Goal: Communication & Community: Answer question/provide support

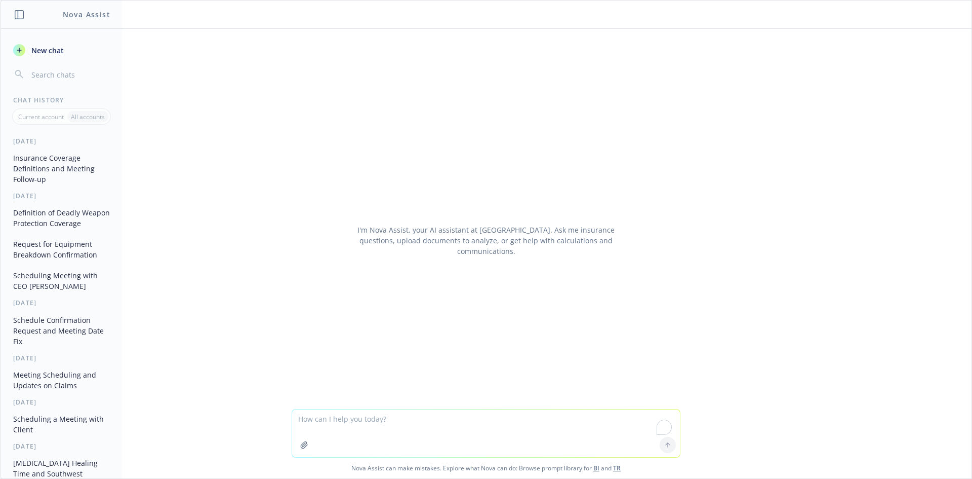
click at [456, 424] on textarea "To enrich screen reader interactions, please activate Accessibility in Grammarl…" at bounding box center [486, 433] width 388 height 48
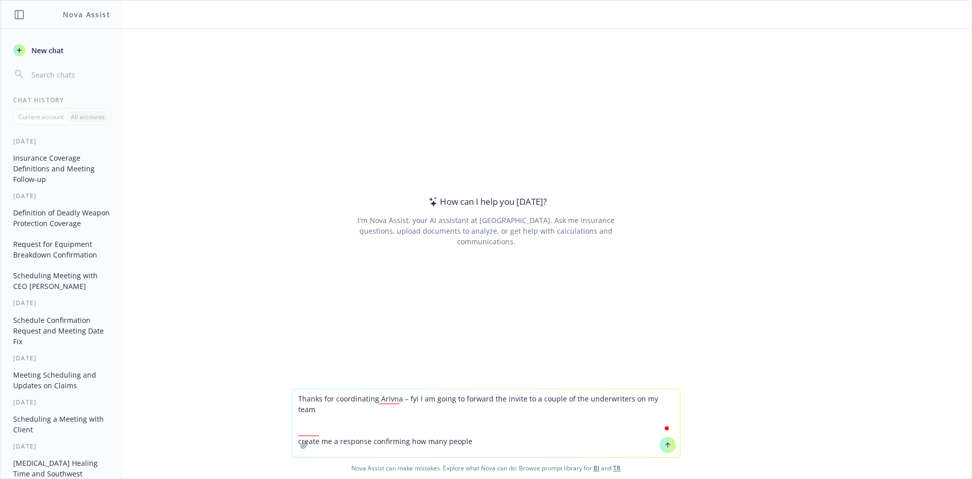
type textarea "Thanks for coordinating Arivna – fyi I am going to forward the invite to a coup…"
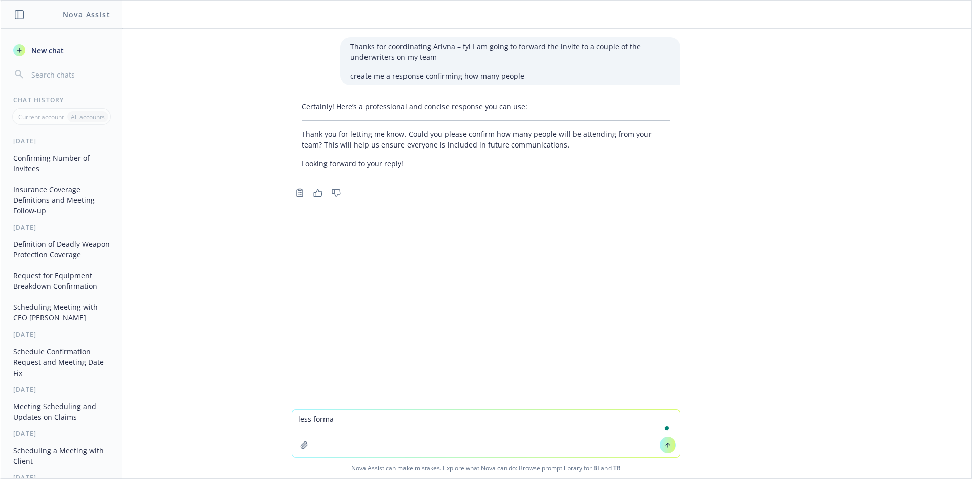
type textarea "less formal"
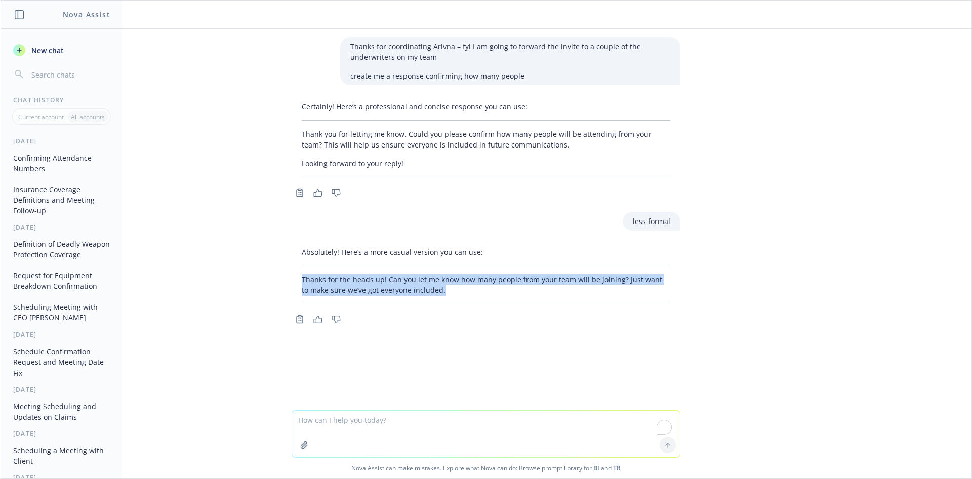
drag, startPoint x: 280, startPoint y: 272, endPoint x: 438, endPoint y: 290, distance: 159.5
click at [438, 290] on div "Thanks for coordinating Arivna – fyi I am going to forward the invite to a coup…" at bounding box center [486, 219] width 971 height 381
copy p "Thanks for the heads up! Can you let me know how many people from your team wil…"
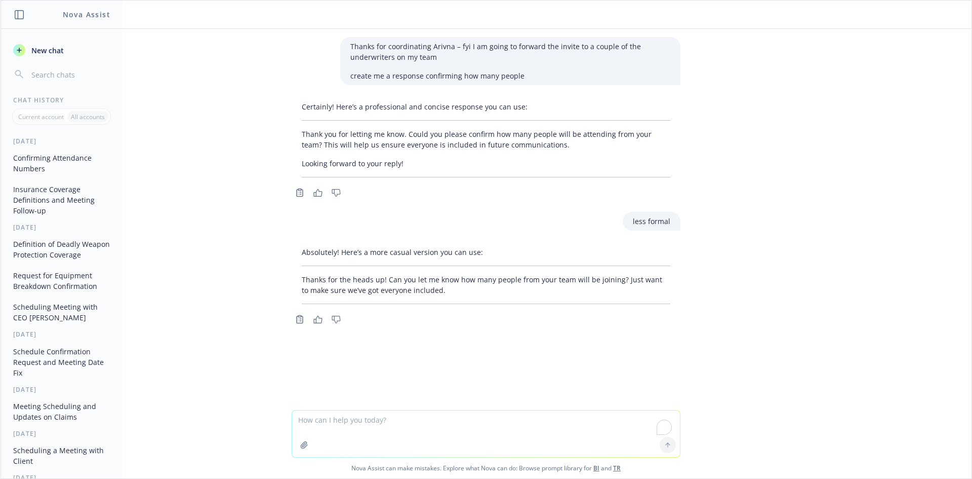
click at [388, 428] on textarea "To enrich screen reader interactions, please activate Accessibility in Grammarl…" at bounding box center [486, 433] width 388 height 47
type textarea "change the reason to [PERSON_NAME] eservation"
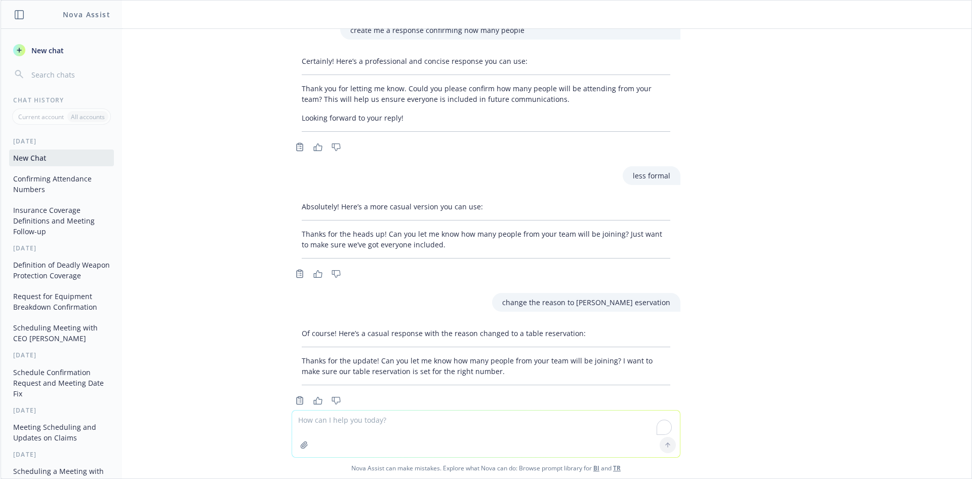
scroll to position [67, 0]
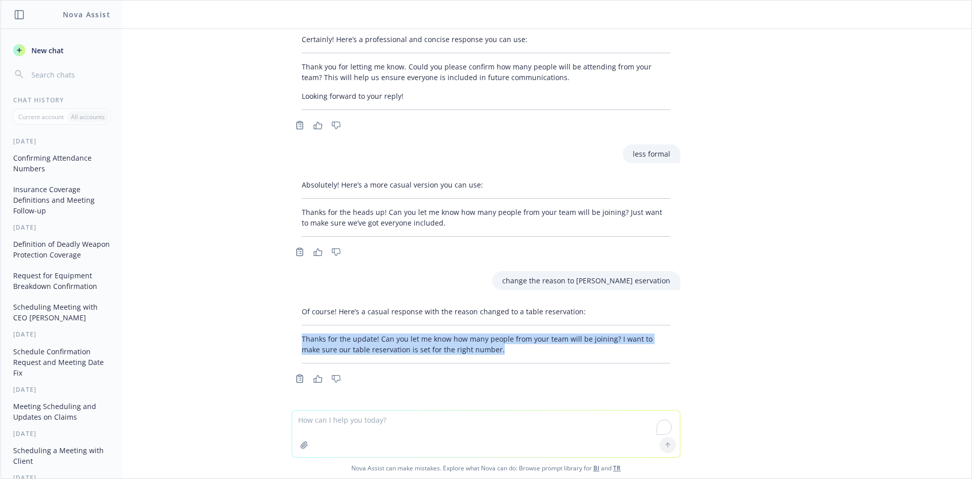
drag, startPoint x: 496, startPoint y: 350, endPoint x: 215, endPoint y: 323, distance: 282.4
click at [215, 323] on div "Thanks for coordinating Arivna – fyi I am going to forward the invite to a coup…" at bounding box center [486, 219] width 971 height 381
copy div "Thanks for the update! Can you let me know how many people from your team will …"
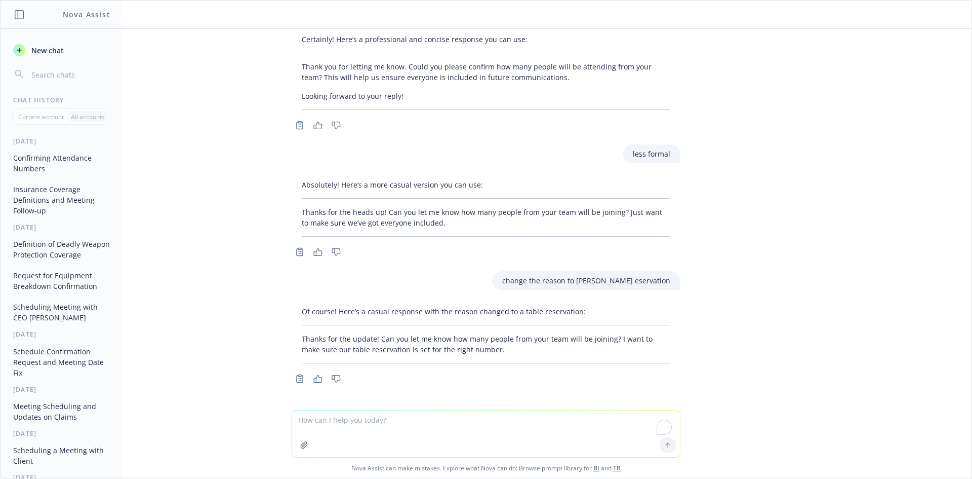
click at [395, 360] on div "Of course! Here’s a casual response with the reason changed to a table reservat…" at bounding box center [486, 334] width 389 height 65
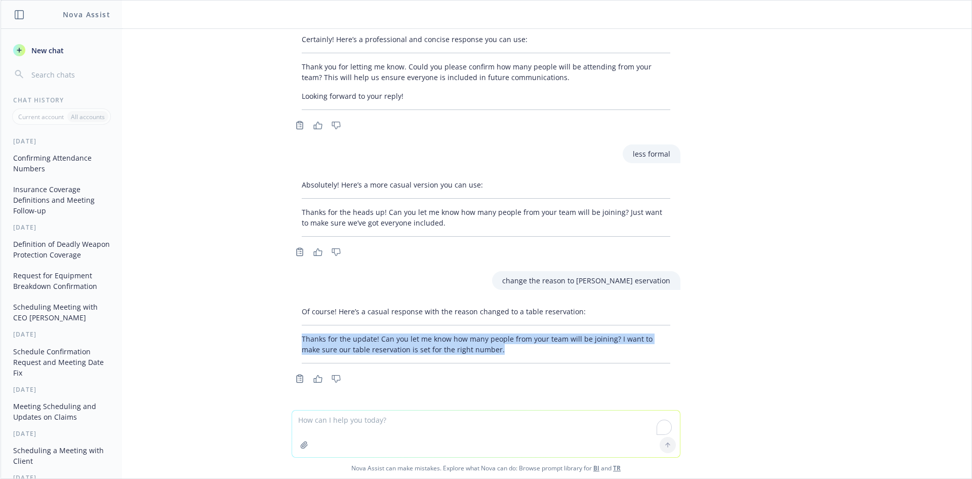
drag, startPoint x: 480, startPoint y: 356, endPoint x: 295, endPoint y: 339, distance: 185.6
click at [295, 339] on div "Of course! Here’s a casual response with the reason changed to a table reservat…" at bounding box center [486, 334] width 389 height 65
copy p "Thanks for the update! Can you let me know how many people from your team will …"
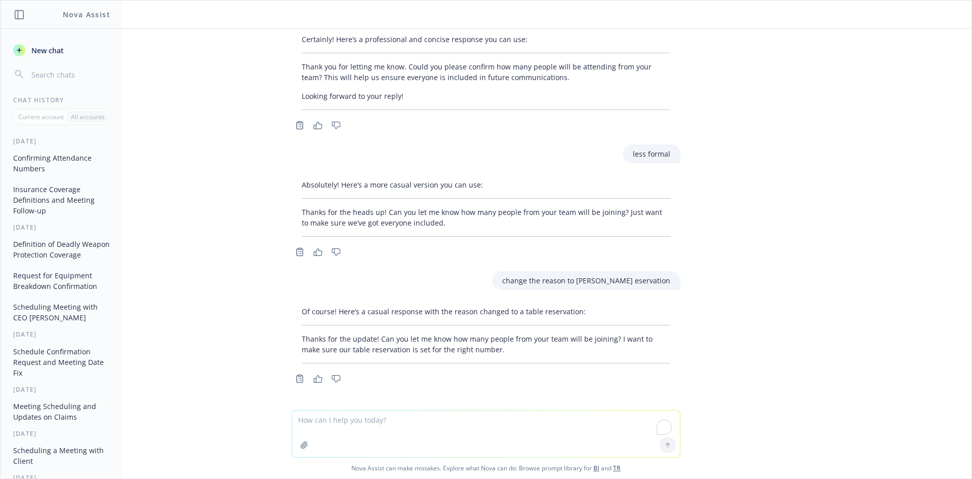
click at [340, 433] on textarea "To enrich screen reader interactions, please activate Accessibility in Grammarl…" at bounding box center [486, 433] width 388 height 47
paste textarea "Sure, no worries! Once you've confirmed with your team an you let me know how m…"
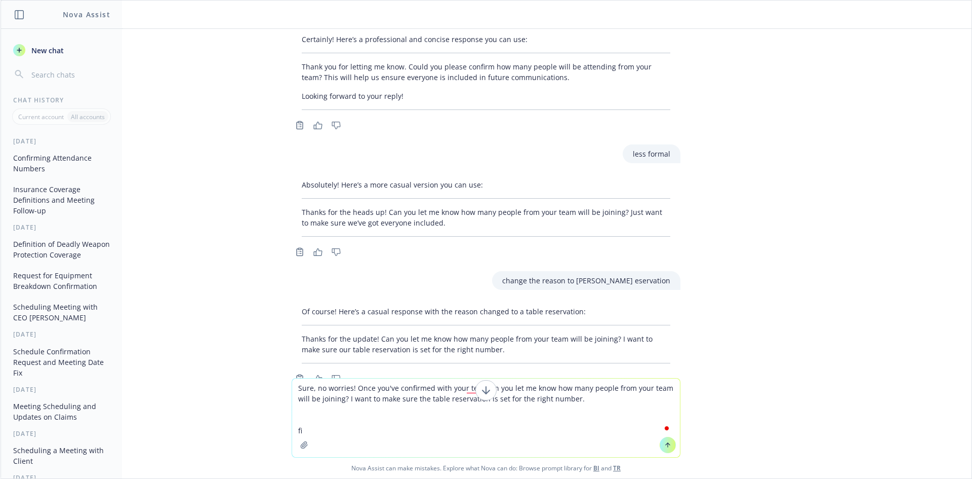
type textarea "Sure, no worries! Once you've confirmed with your team an you let me know how m…"
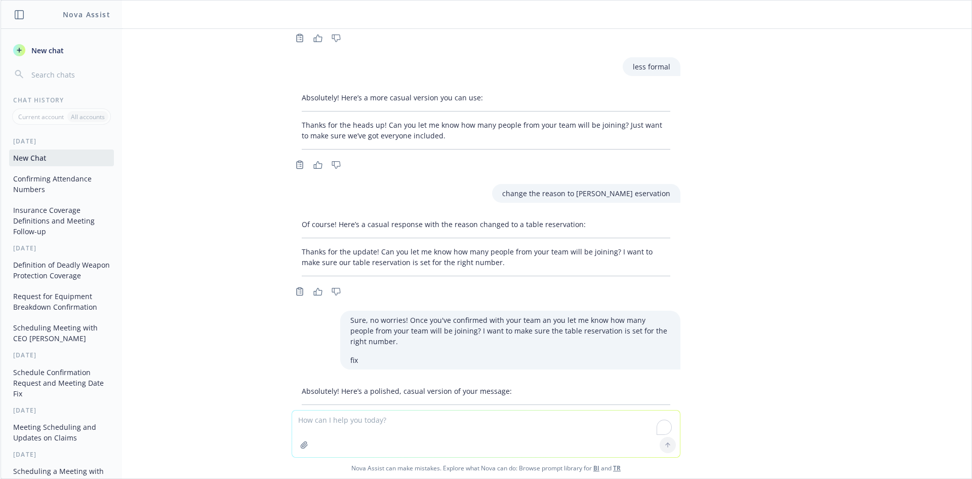
scroll to position [234, 0]
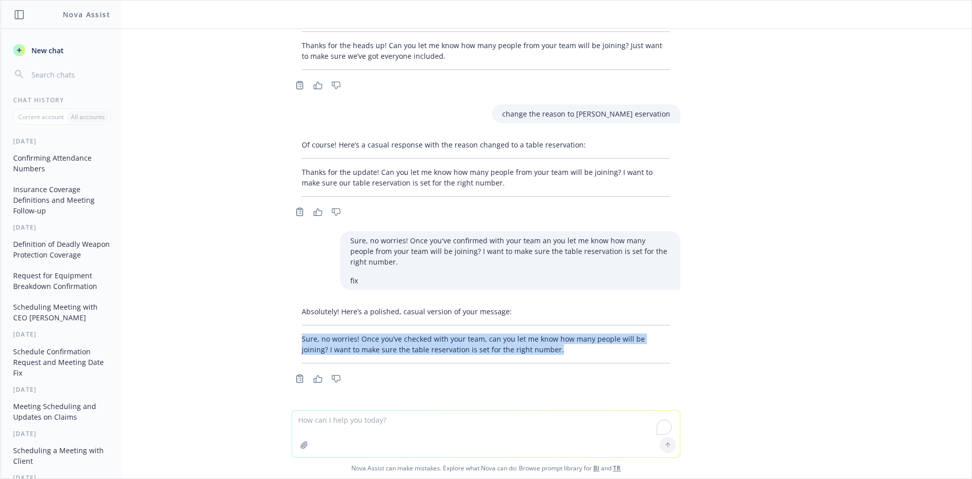
drag, startPoint x: 295, startPoint y: 331, endPoint x: 586, endPoint y: 347, distance: 291.7
click at [586, 347] on div "Absolutely! Here’s a polished, casual version of your message: Sure, no worries…" at bounding box center [486, 334] width 389 height 65
copy p "Sure, no worries! Once you’ve checked with your team, can you let me know how m…"
